Goal: Task Accomplishment & Management: Complete application form

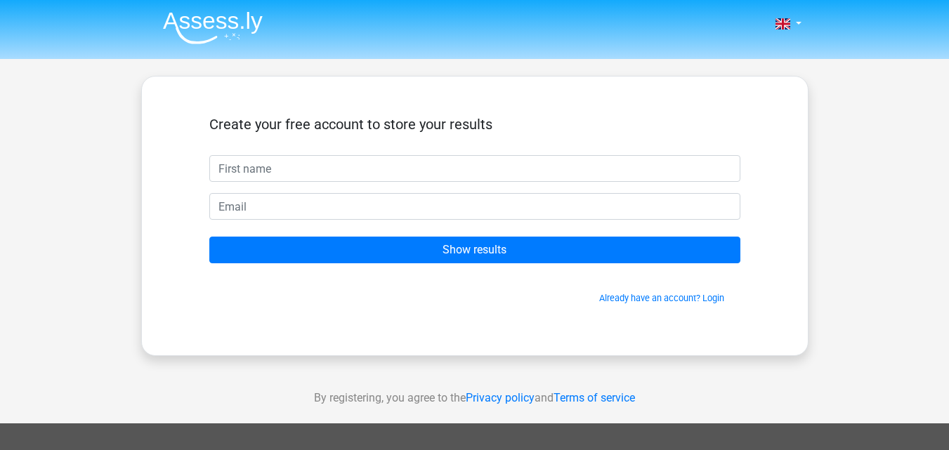
drag, startPoint x: 325, startPoint y: 186, endPoint x: 327, endPoint y: 177, distance: 8.7
click at [326, 181] on form "Create your free account to store your results Show results Already have an acc…" at bounding box center [474, 210] width 531 height 189
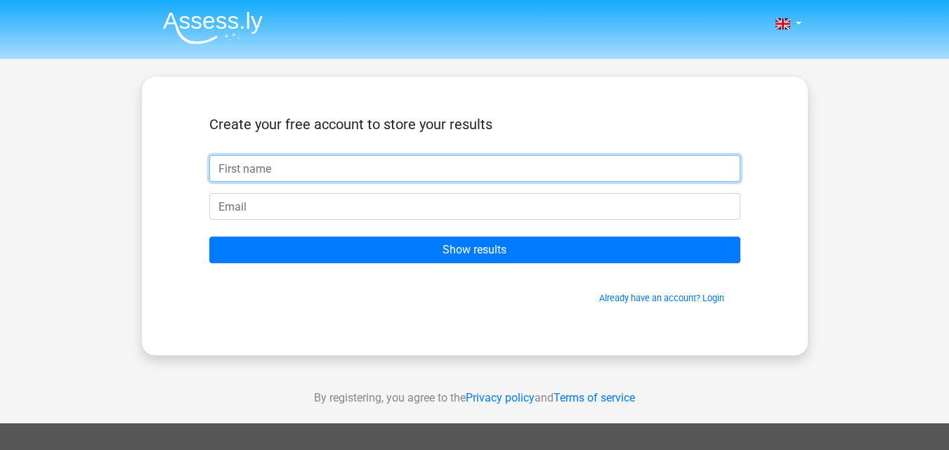
click at [327, 177] on input "text" at bounding box center [474, 168] width 531 height 27
type input "r"
type input "[EMAIL_ADDRESS][DOMAIN_NAME]"
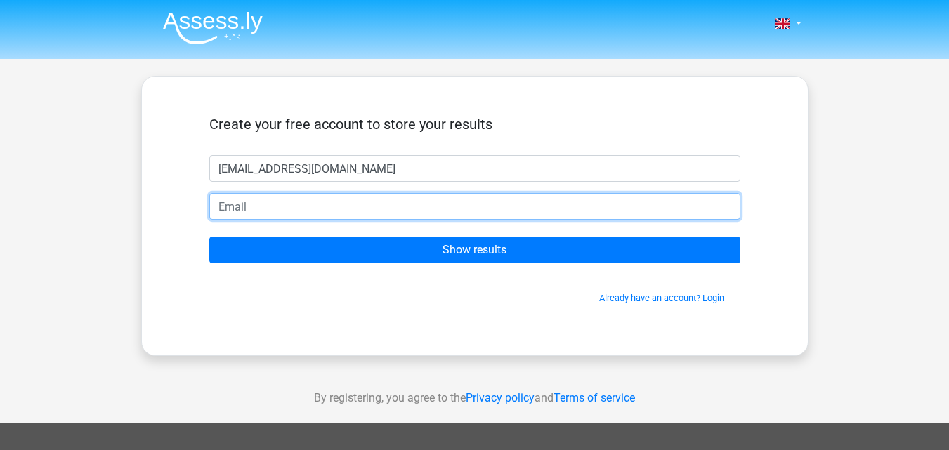
click at [279, 209] on input "email" at bounding box center [474, 206] width 531 height 27
type input "[EMAIL_ADDRESS][DOMAIN_NAME]"
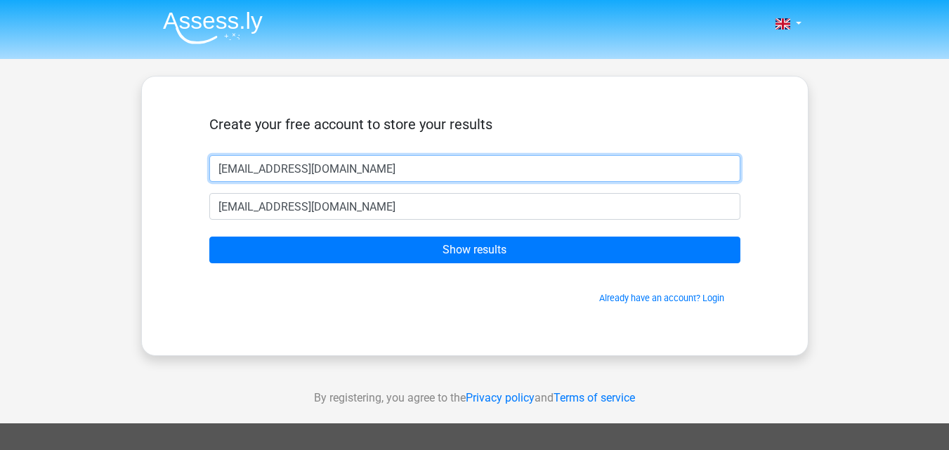
click at [356, 170] on input "[EMAIL_ADDRESS][DOMAIN_NAME]" at bounding box center [474, 168] width 531 height 27
drag, startPoint x: 356, startPoint y: 170, endPoint x: 193, endPoint y: 137, distance: 166.3
click at [193, 137] on div "Create your free account to store your results [EMAIL_ADDRESS][DOMAIN_NAME] [EM…" at bounding box center [475, 216] width 599 height 212
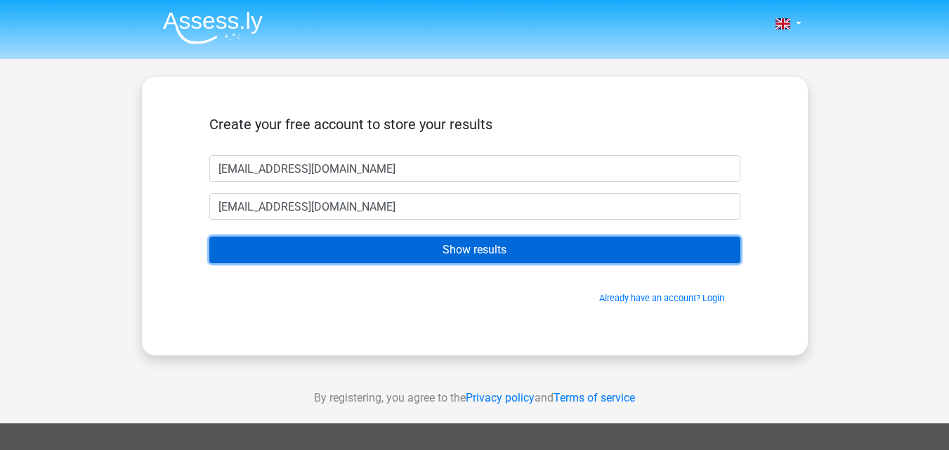
click at [523, 249] on input "Show results" at bounding box center [474, 250] width 531 height 27
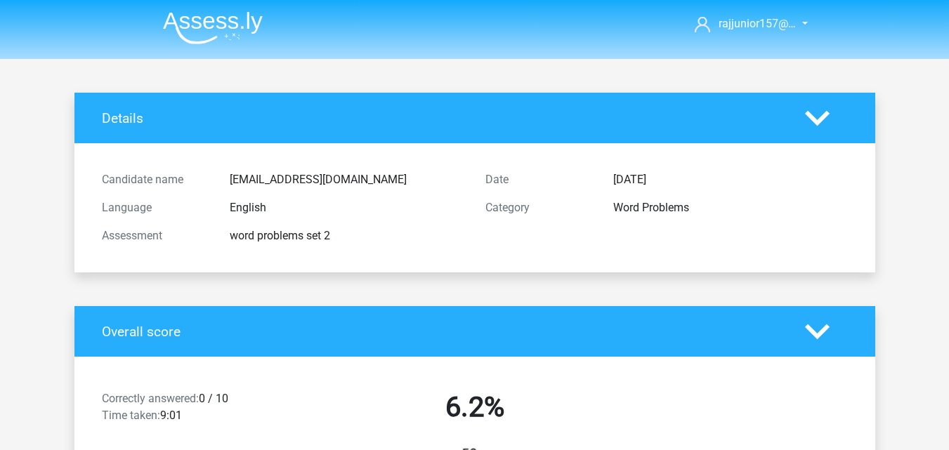
click at [305, 130] on div "Details" at bounding box center [474, 118] width 801 height 51
click at [384, 167] on div "Candidate name [EMAIL_ADDRESS][DOMAIN_NAME]" at bounding box center [283, 180] width 384 height 28
click at [454, 342] on div "Overall score" at bounding box center [474, 331] width 801 height 51
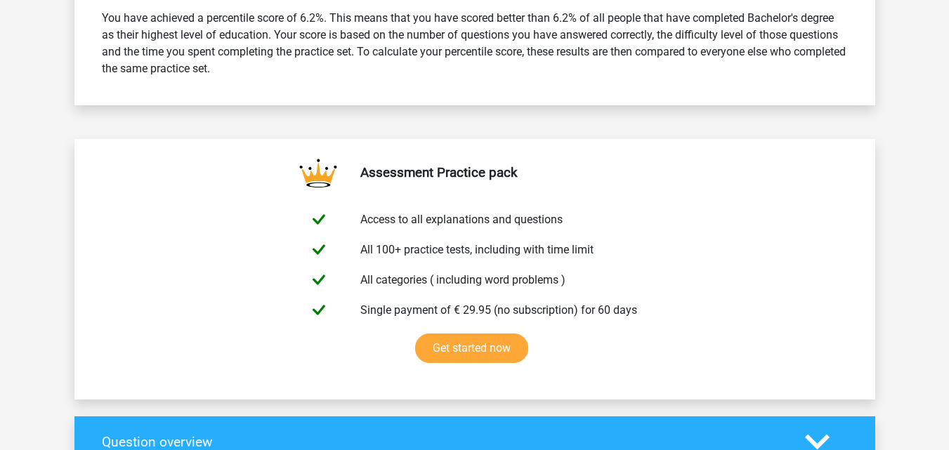
scroll to position [632, 0]
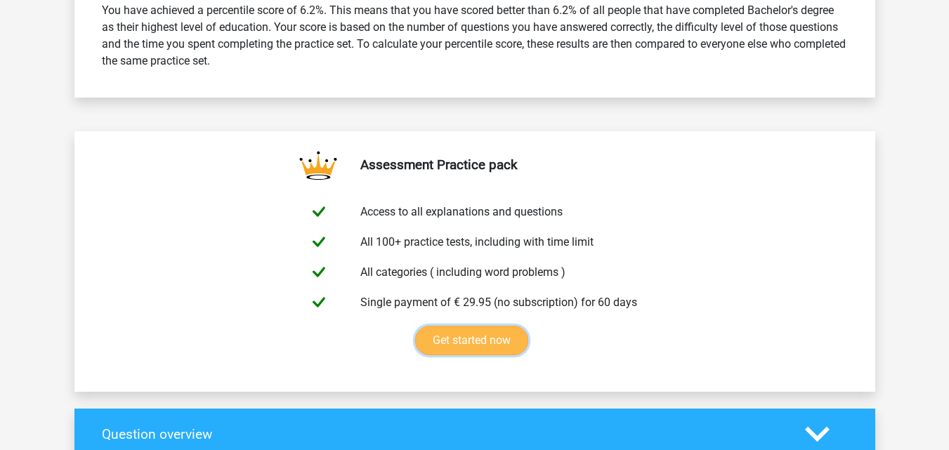
click at [462, 346] on link "Get started now" at bounding box center [471, 341] width 113 height 30
